Goal: Information Seeking & Learning: Learn about a topic

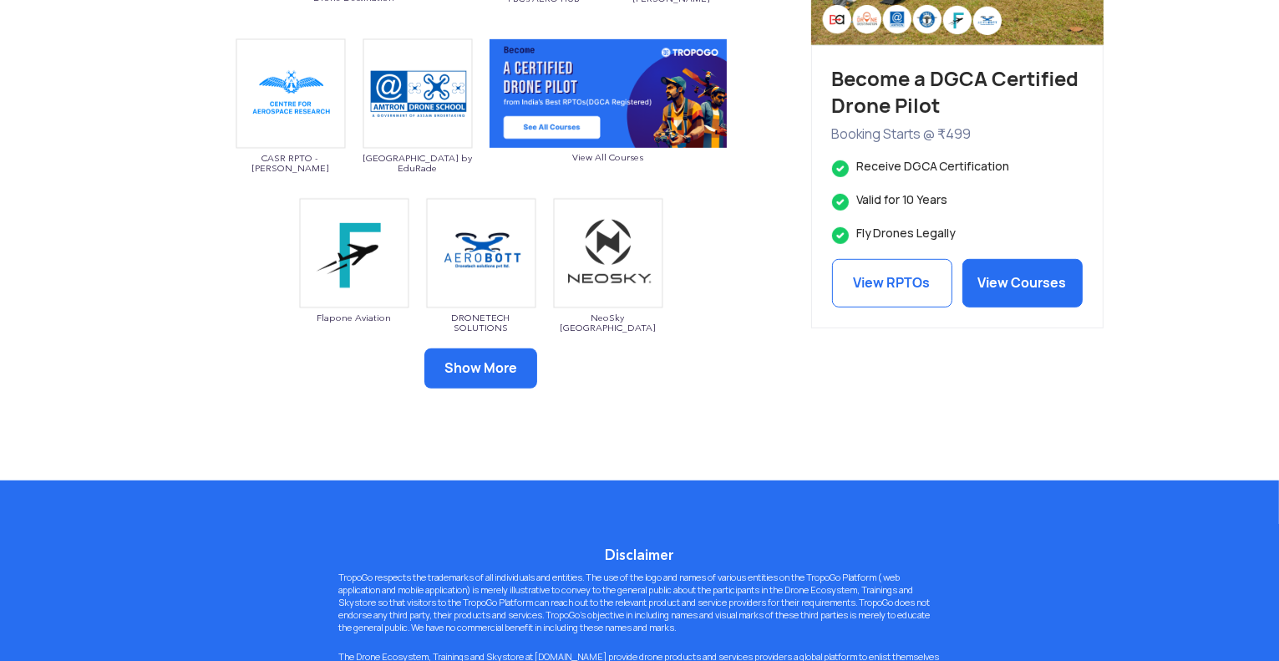
scroll to position [1086, 0]
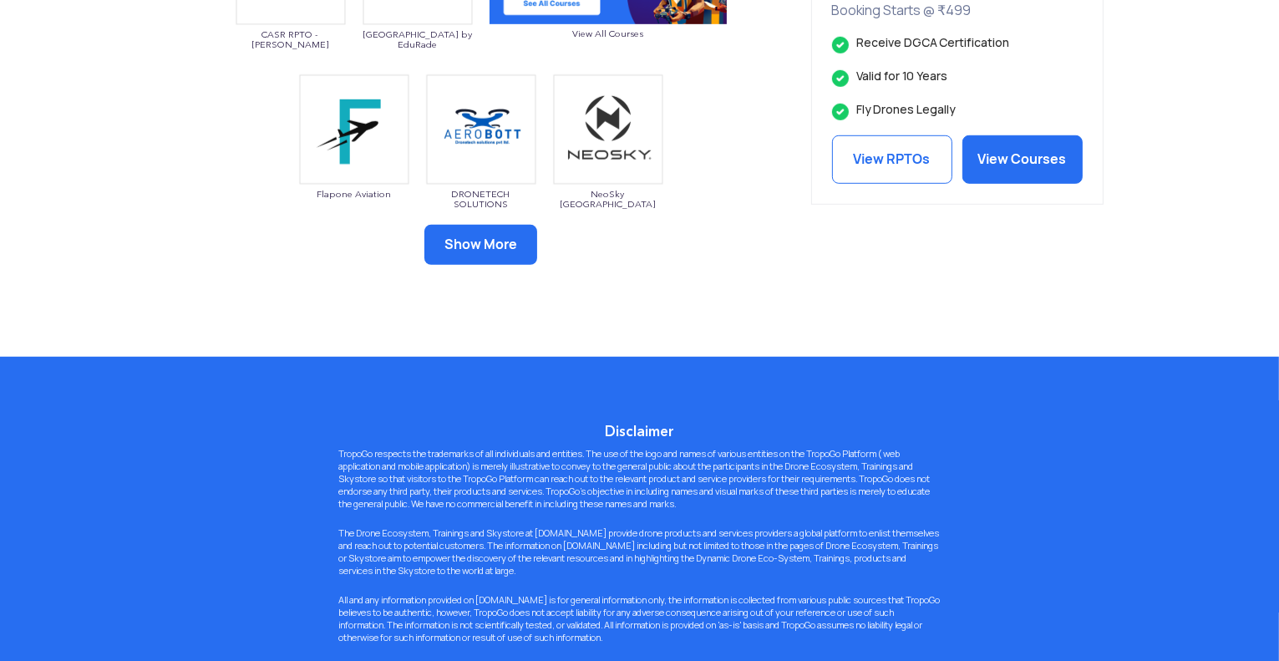
click at [442, 234] on button "Show More" at bounding box center [480, 245] width 113 height 40
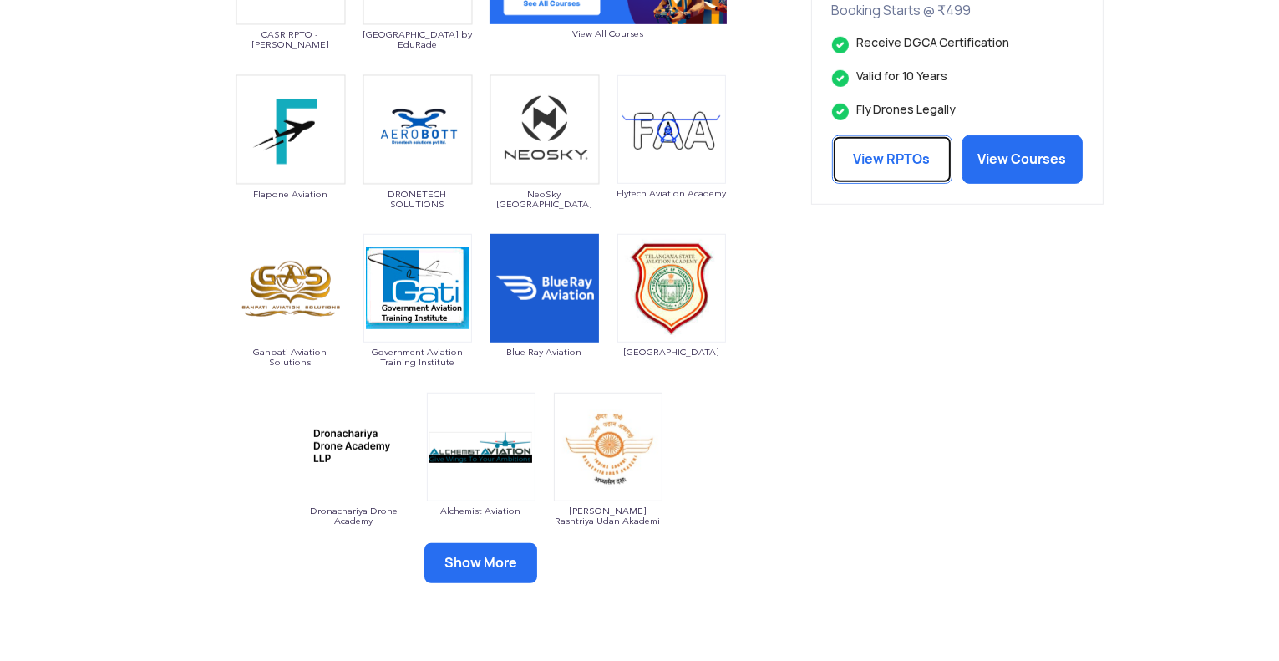
click at [848, 160] on link "View RPTOs" at bounding box center [892, 159] width 120 height 48
click at [1061, 161] on link "View Courses" at bounding box center [1023, 159] width 120 height 48
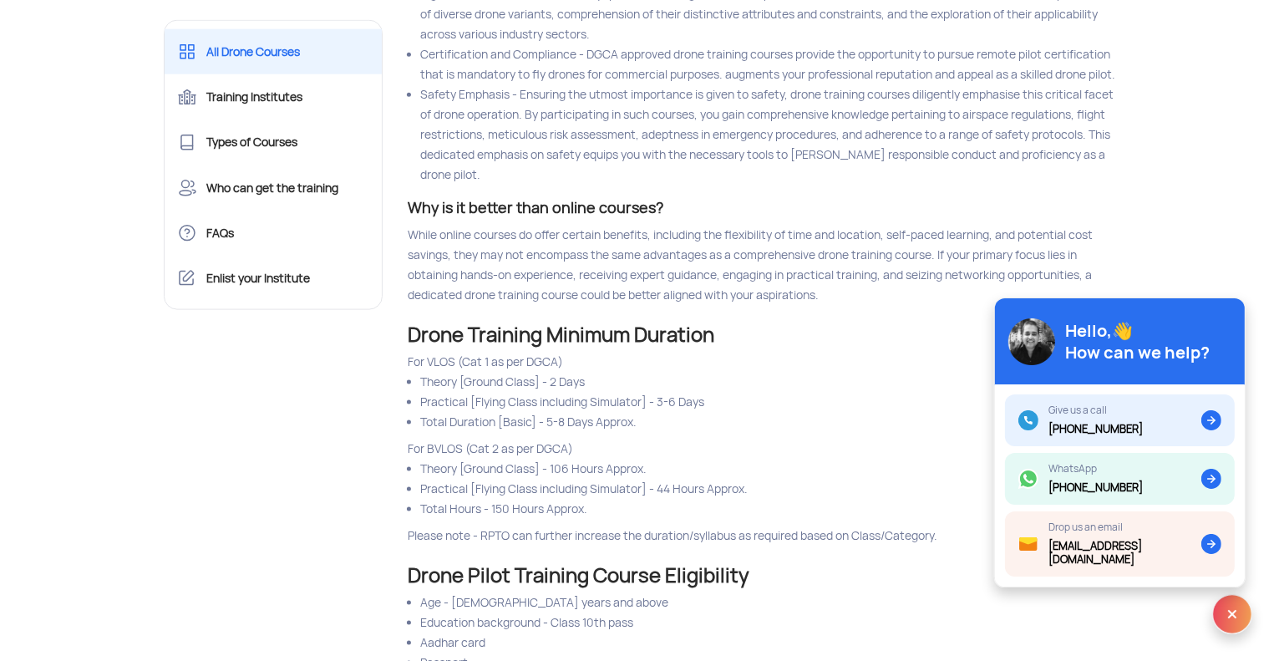
scroll to position [2339, 0]
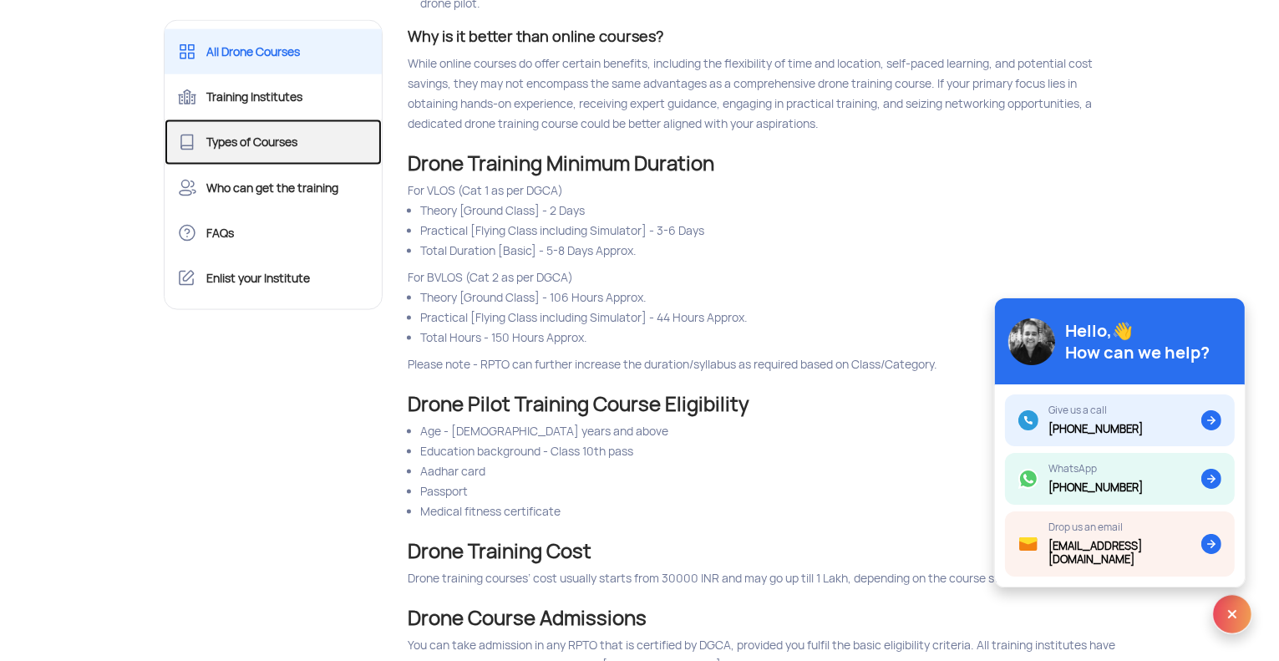
click at [315, 143] on link "Types of Courses" at bounding box center [274, 141] width 218 height 45
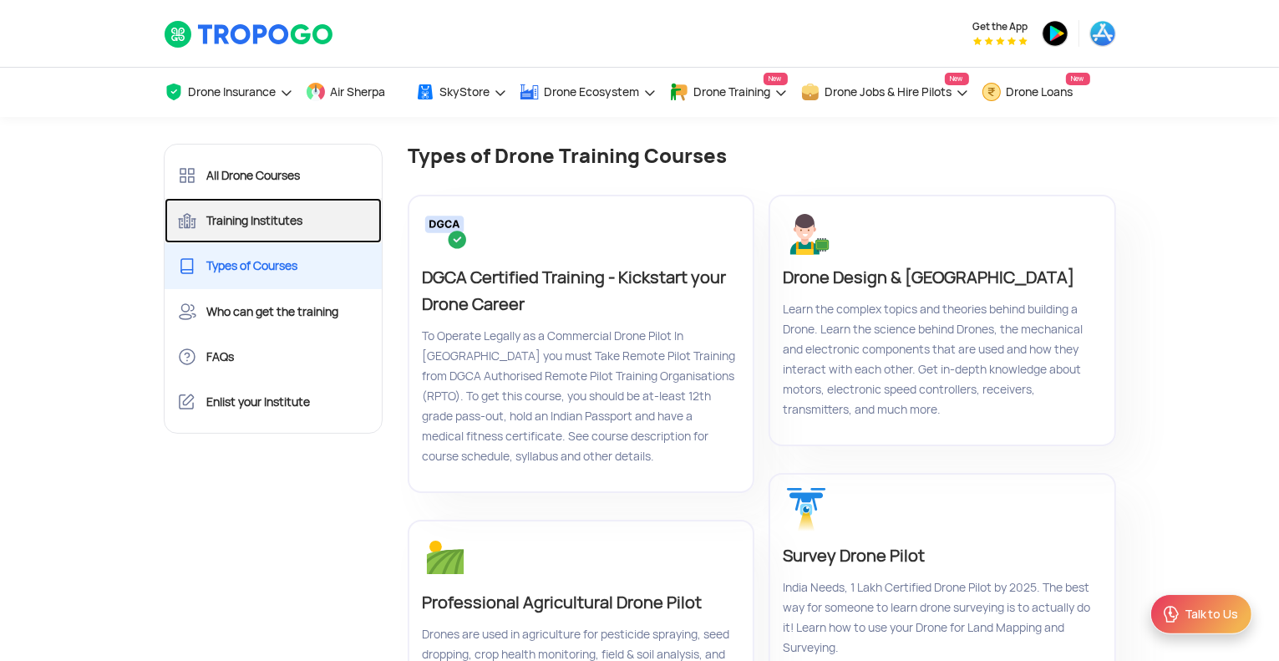
click at [301, 223] on link "Training Institutes" at bounding box center [274, 220] width 218 height 45
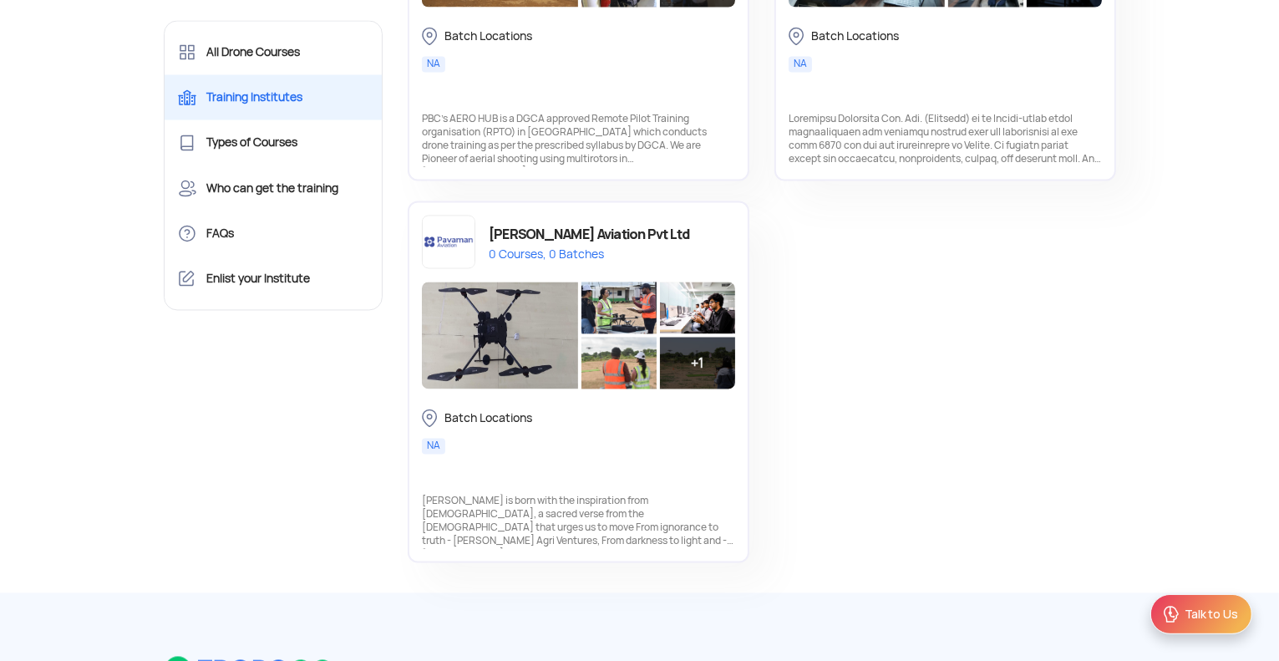
scroll to position [3258, 0]
